Goal: Task Accomplishment & Management: Use online tool/utility

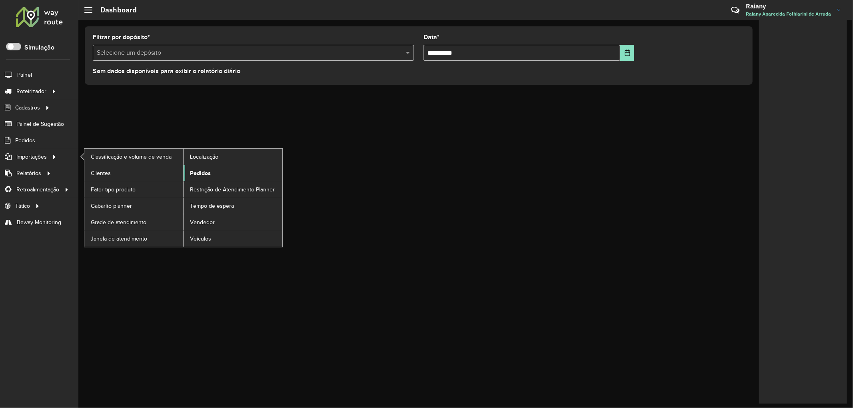
click at [201, 177] on span "Pedidos" at bounding box center [200, 173] width 21 height 8
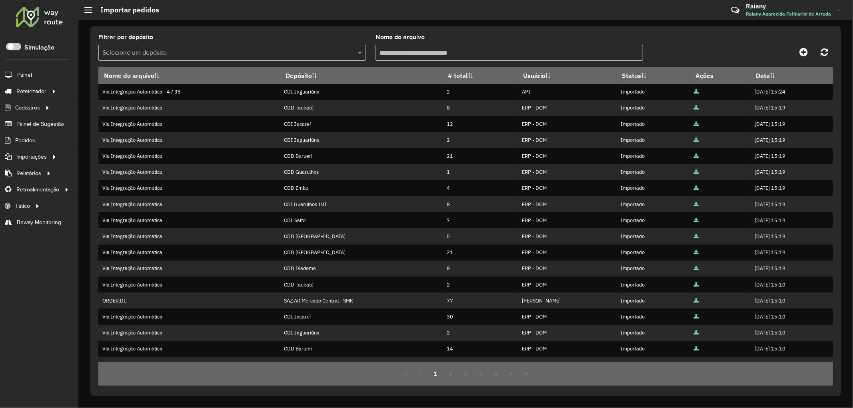
click at [182, 54] on input "text" at bounding box center [224, 53] width 244 height 10
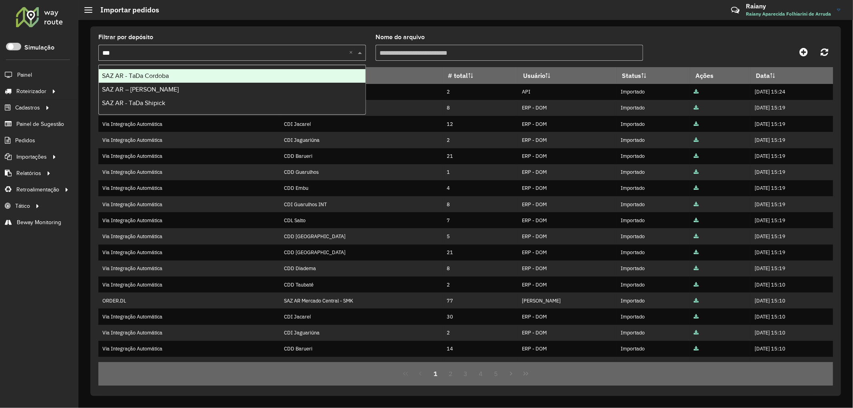
type input "****"
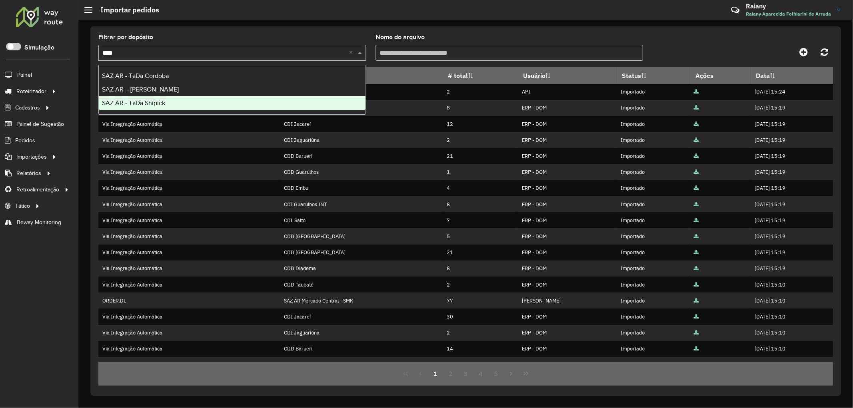
click at [160, 100] on span "SAZ AR - TaDa Shipick" at bounding box center [133, 103] width 63 height 7
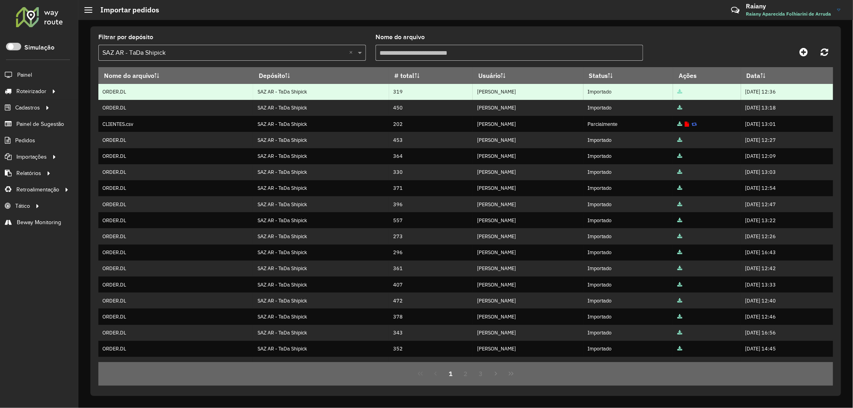
click at [678, 92] on icon at bounding box center [680, 92] width 5 height 5
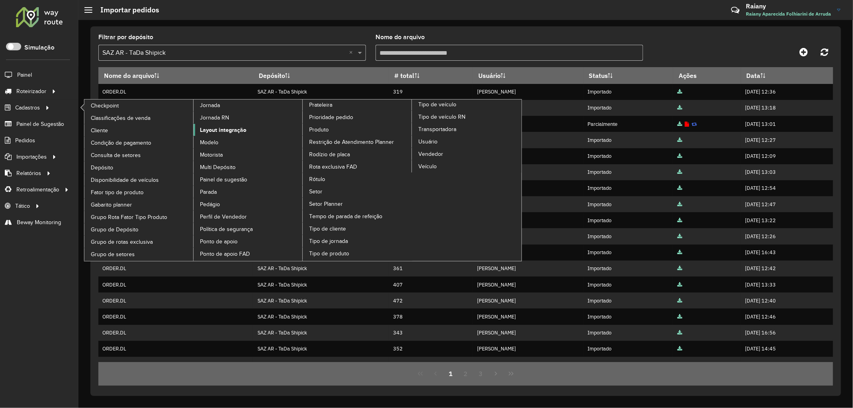
click at [220, 134] on span "Layout integração" at bounding box center [223, 130] width 46 height 8
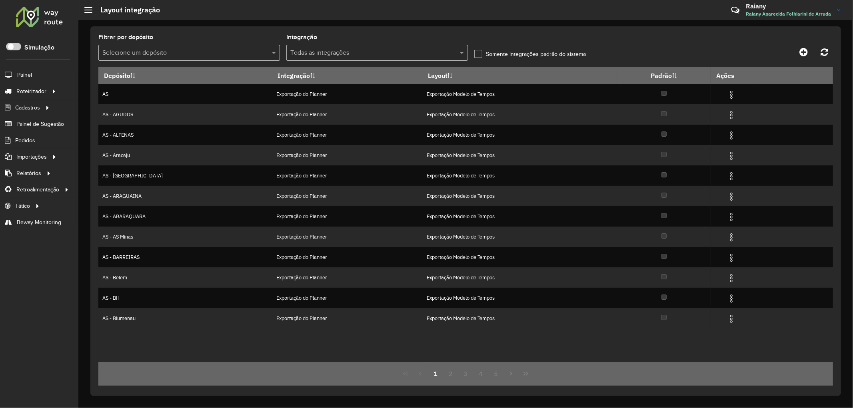
click at [187, 51] on input "text" at bounding box center [181, 53] width 158 height 10
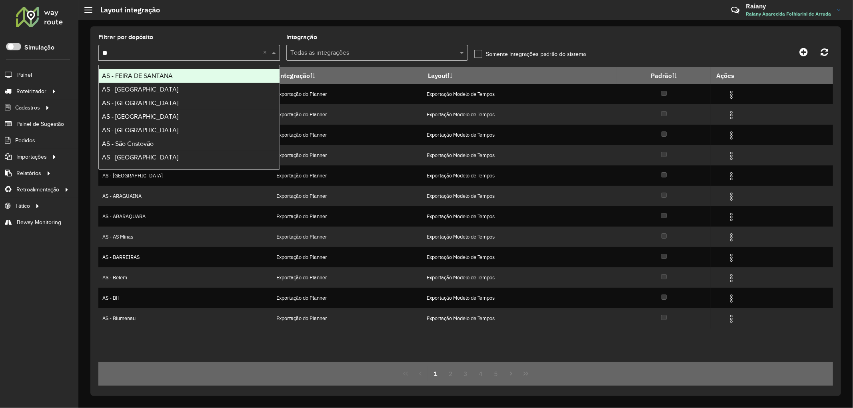
type input "*"
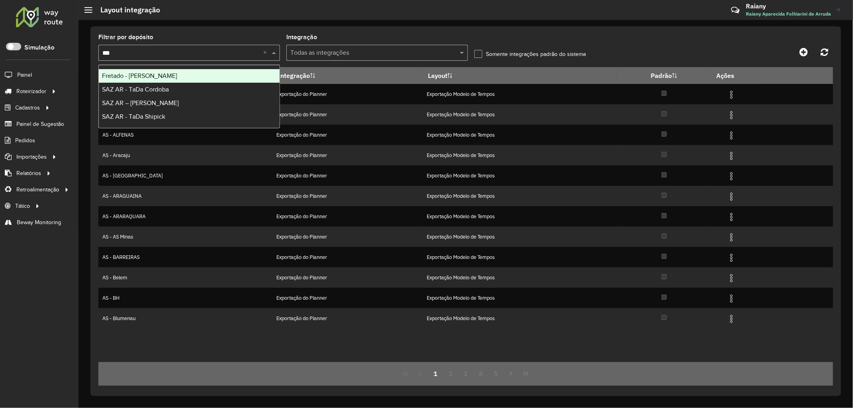
type input "****"
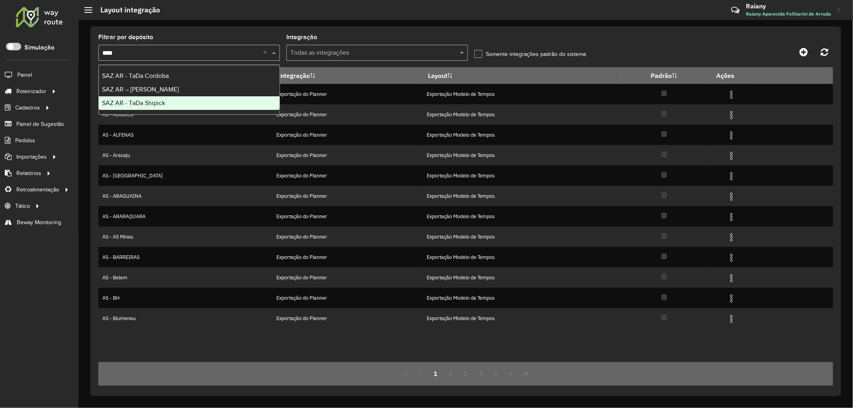
click at [178, 103] on div "SAZ AR - TaDa Shipick" at bounding box center [189, 103] width 181 height 14
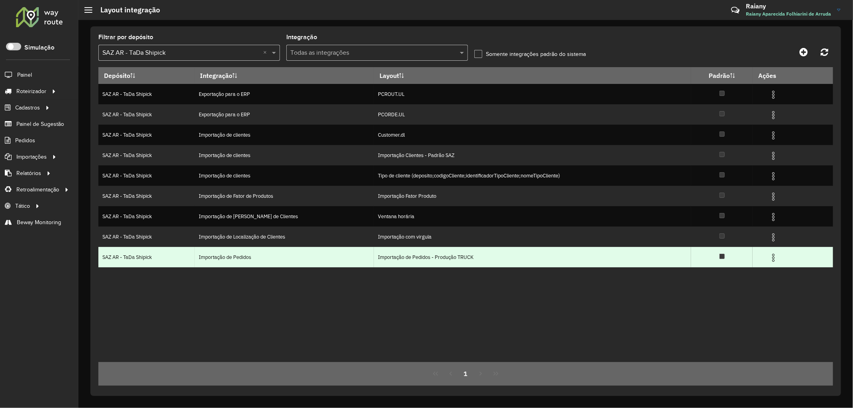
click at [775, 257] on img at bounding box center [774, 258] width 10 height 10
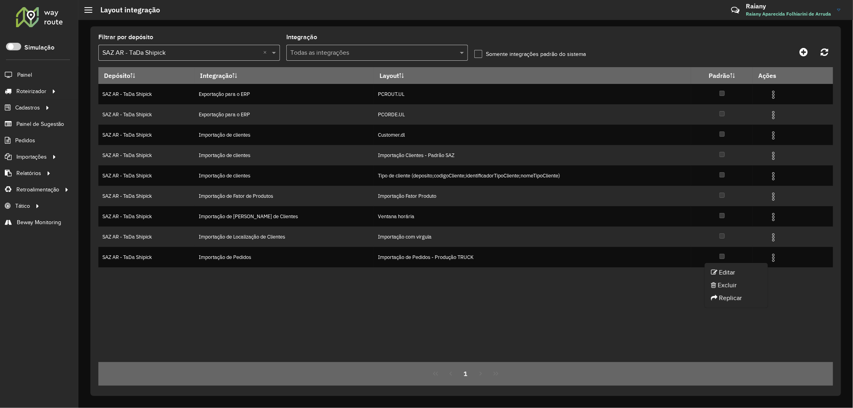
click at [738, 273] on li "Editar" at bounding box center [736, 272] width 63 height 13
select select
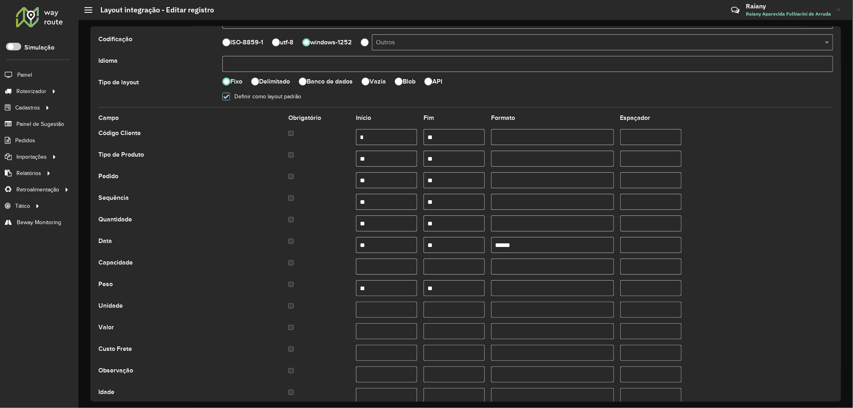
scroll to position [89, 0]
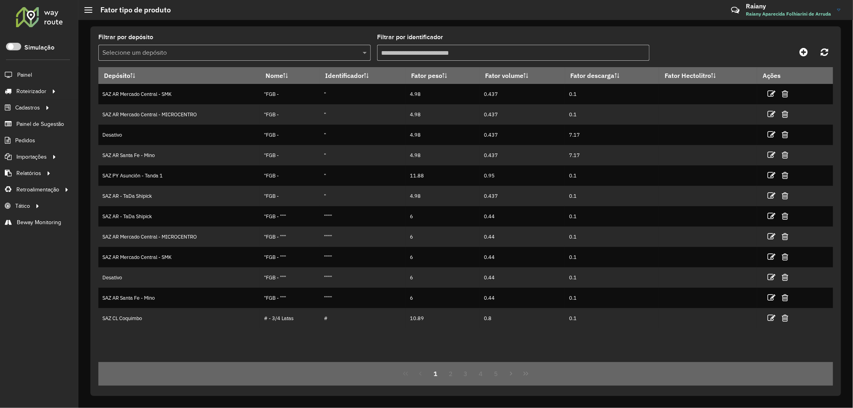
click at [162, 54] on input "text" at bounding box center [226, 53] width 248 height 10
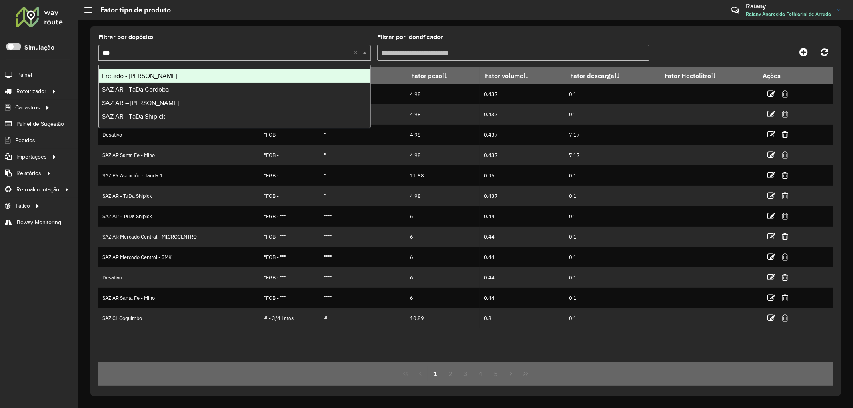
type input "****"
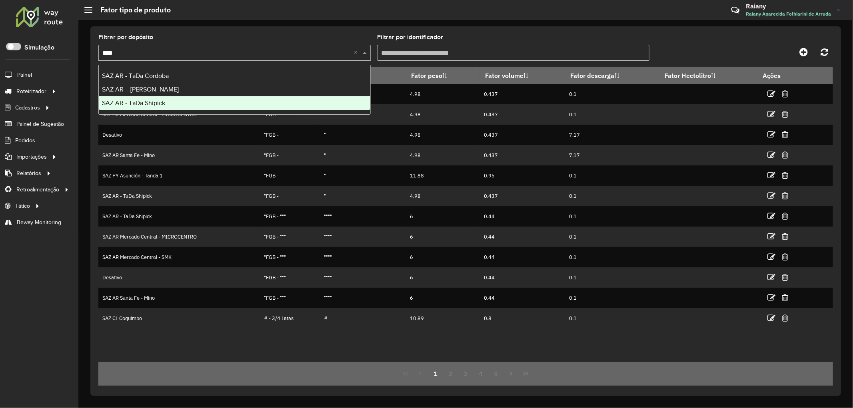
click at [208, 104] on div "SAZ AR - TaDa Shipick" at bounding box center [235, 103] width 272 height 14
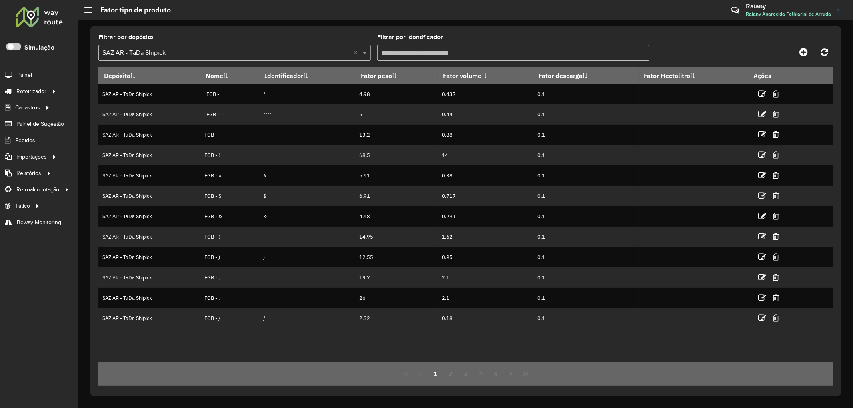
click at [414, 54] on input "Filtrar por identificador" at bounding box center [513, 53] width 272 height 16
paste input "*"
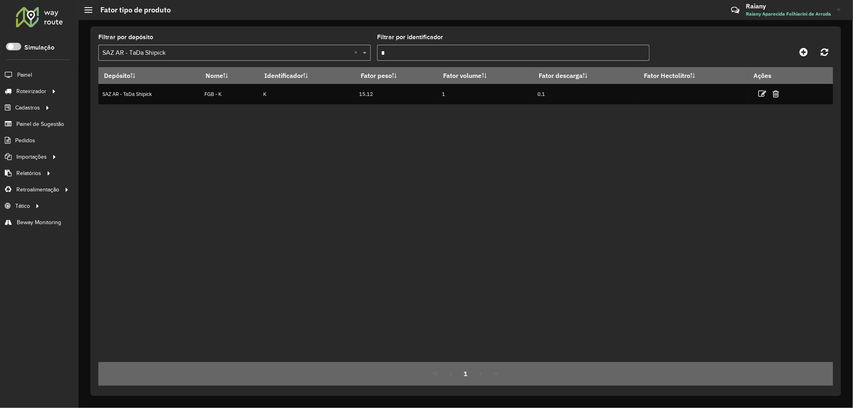
type input "*"
